Goal: Find specific page/section: Find specific page/section

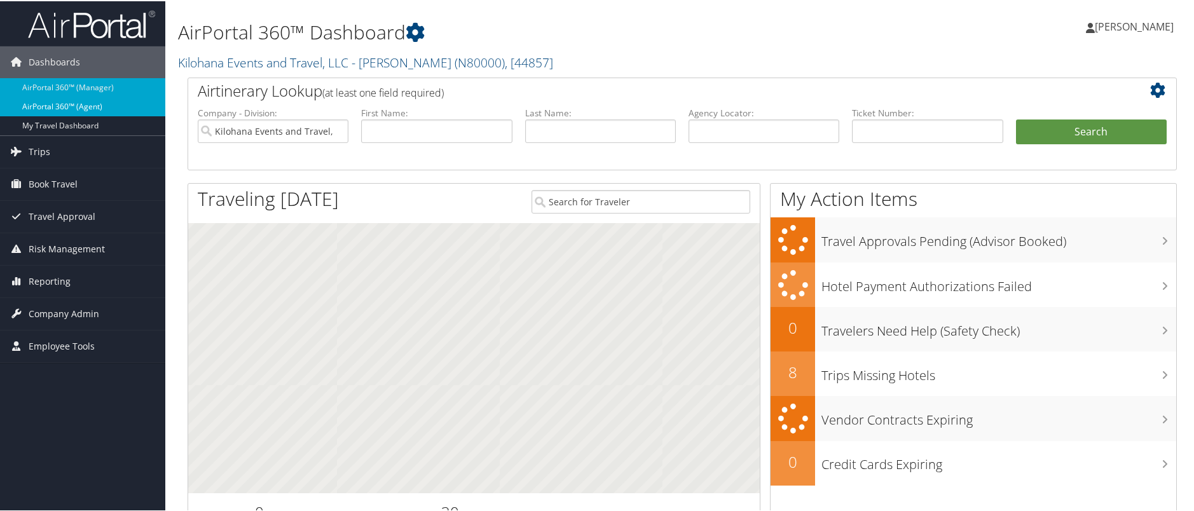
click at [92, 104] on link "AirPortal 360™ (Agent)" at bounding box center [82, 105] width 165 height 19
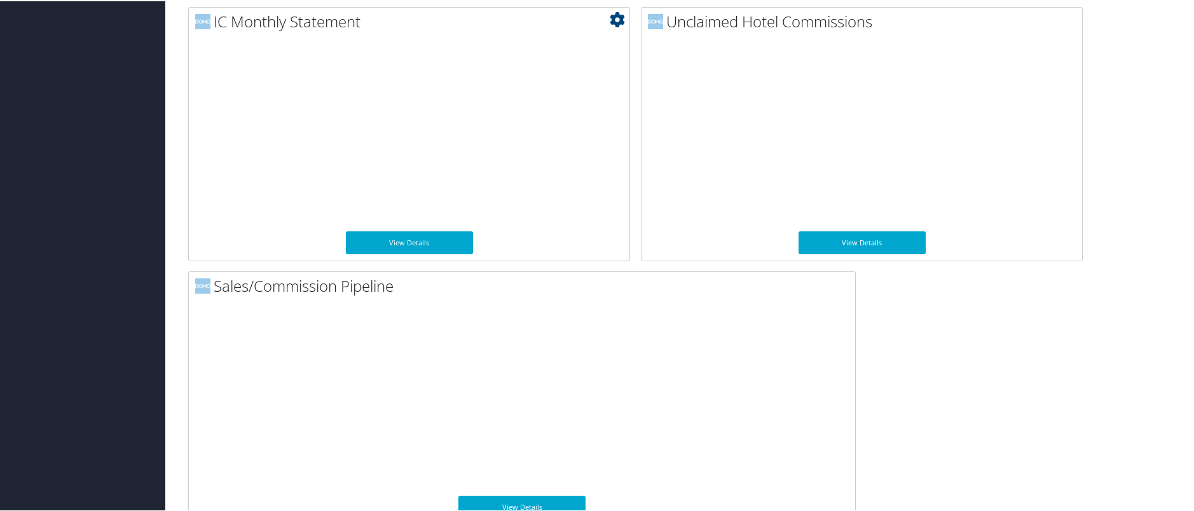
scroll to position [953, 0]
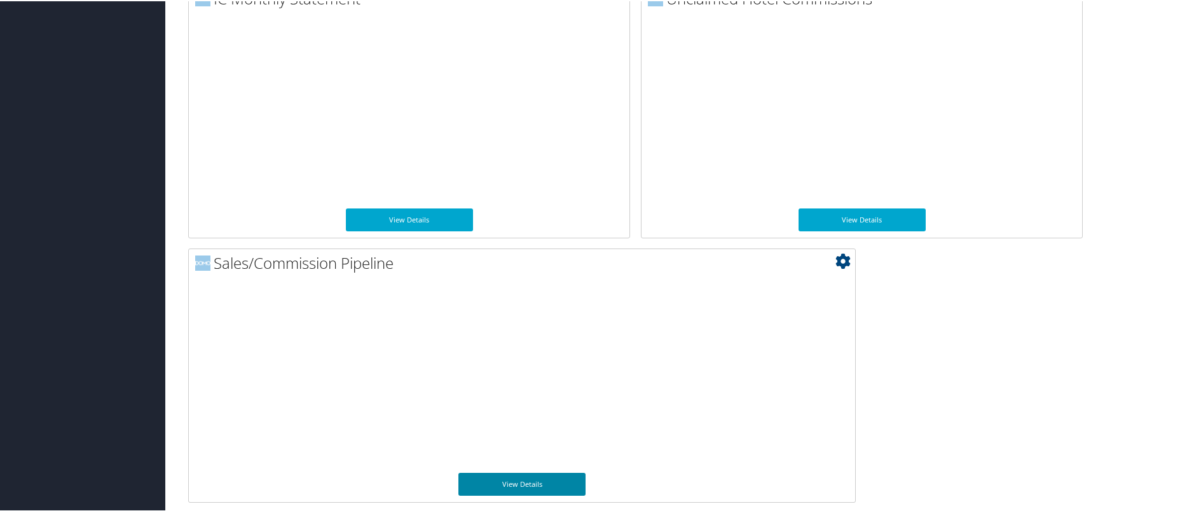
click at [556, 479] on link "View Details" at bounding box center [521, 483] width 127 height 23
